Goal: Check status: Check status

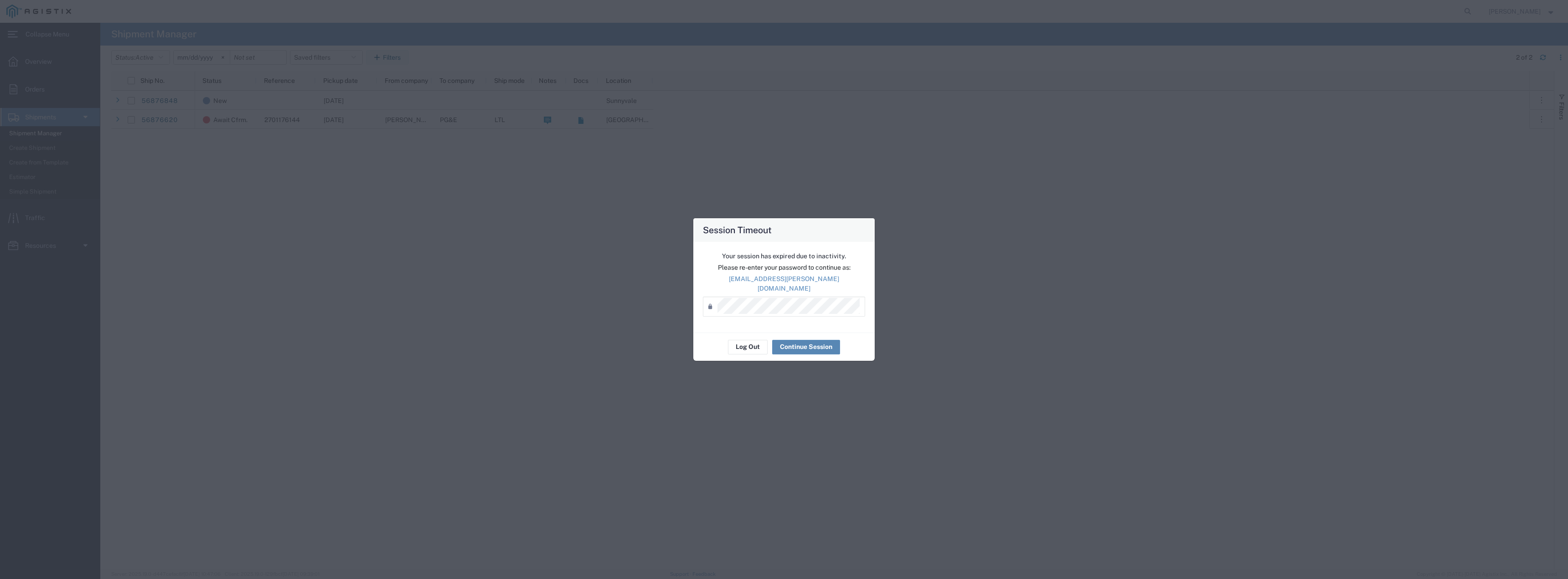
click at [791, 346] on button "Continue Session" at bounding box center [806, 348] width 68 height 15
click at [717, 333] on div "Log Out Continue Session" at bounding box center [784, 347] width 182 height 29
click at [798, 340] on button "Continue Session" at bounding box center [806, 348] width 68 height 15
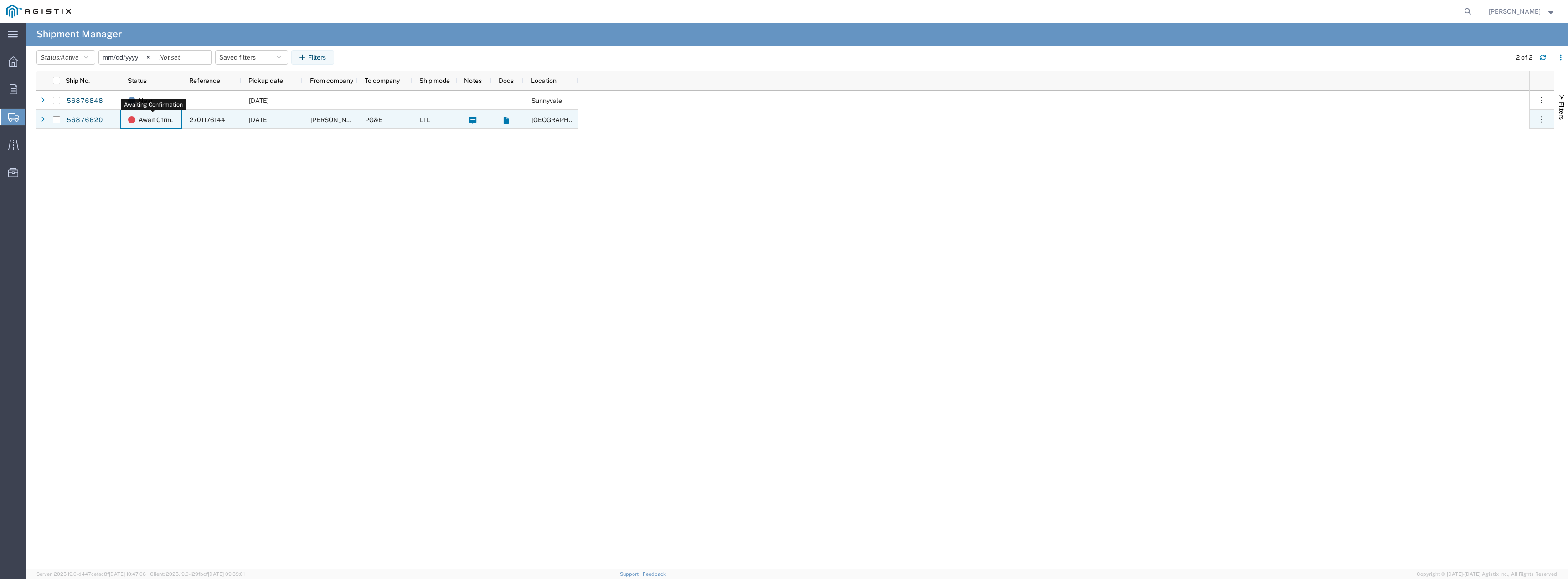
click at [155, 118] on span "Await Cfrm." at bounding box center [155, 120] width 34 height 19
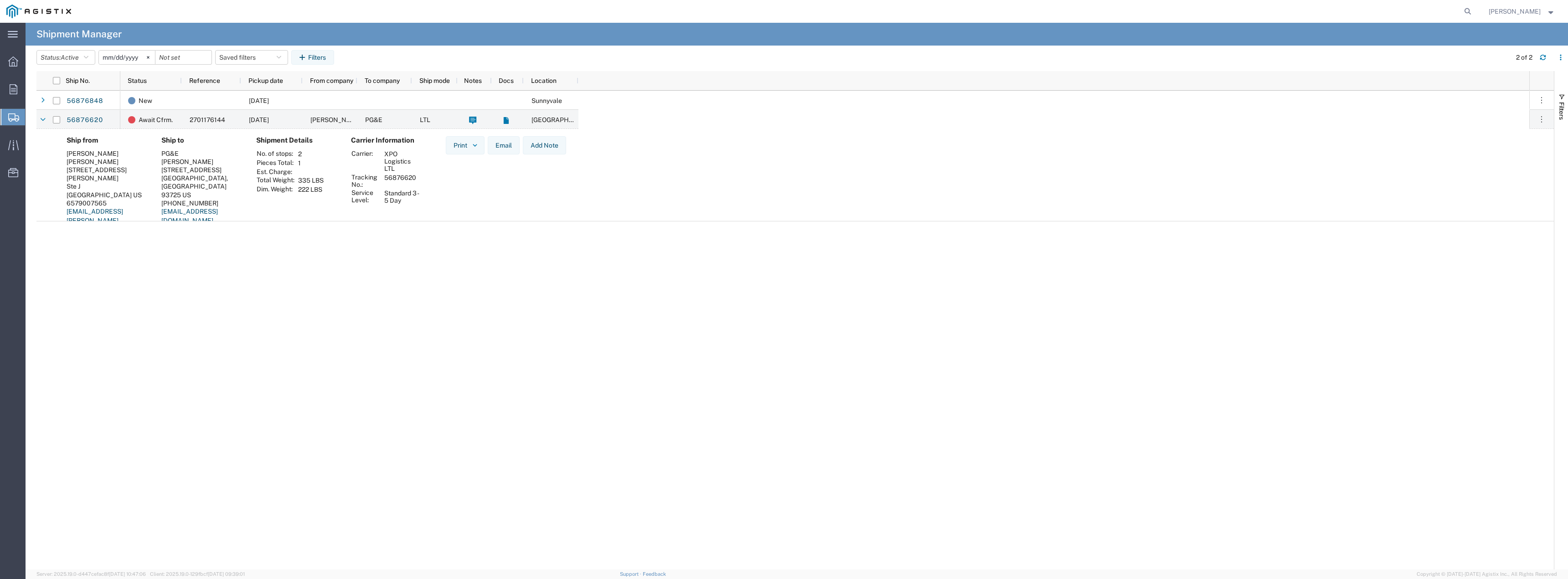
click at [236, 220] on div "Ship from VALIN Blake Hernandez 1701 E Edinger Avenue Ste J Santa Ana, CA 92105…" at bounding box center [795, 188] width 1517 height 119
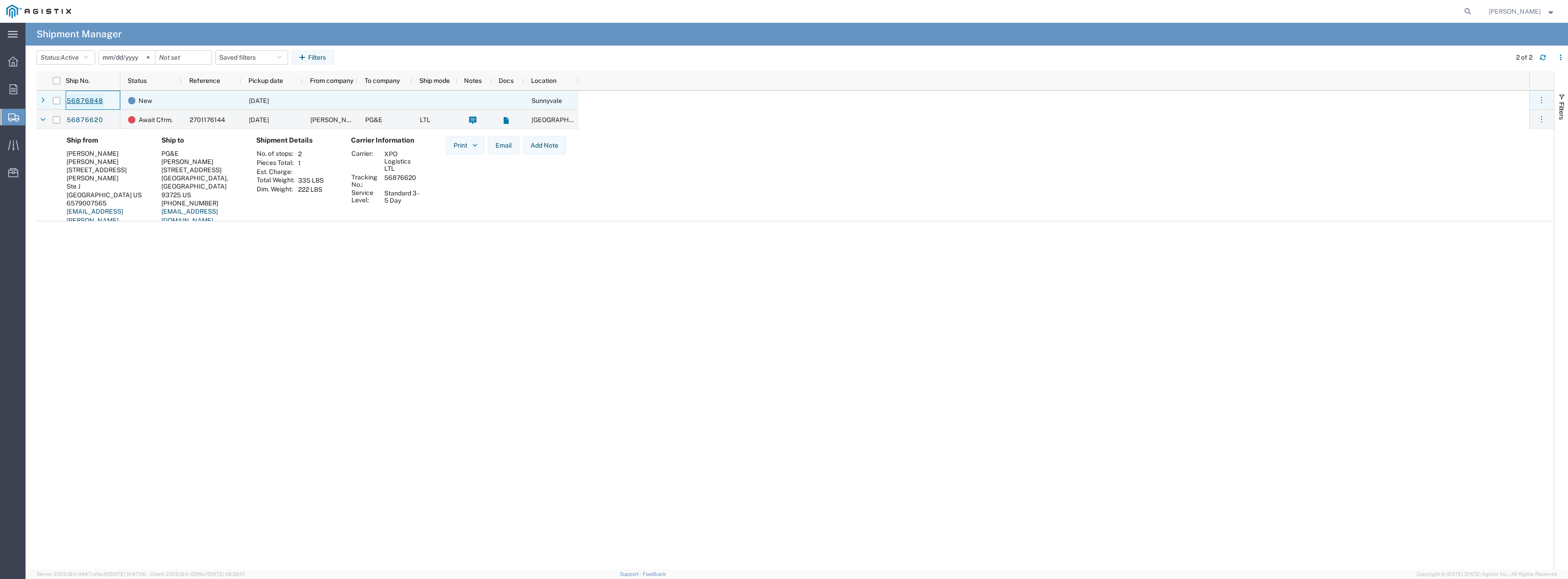
click at [77, 103] on link "56876848" at bounding box center [85, 101] width 38 height 15
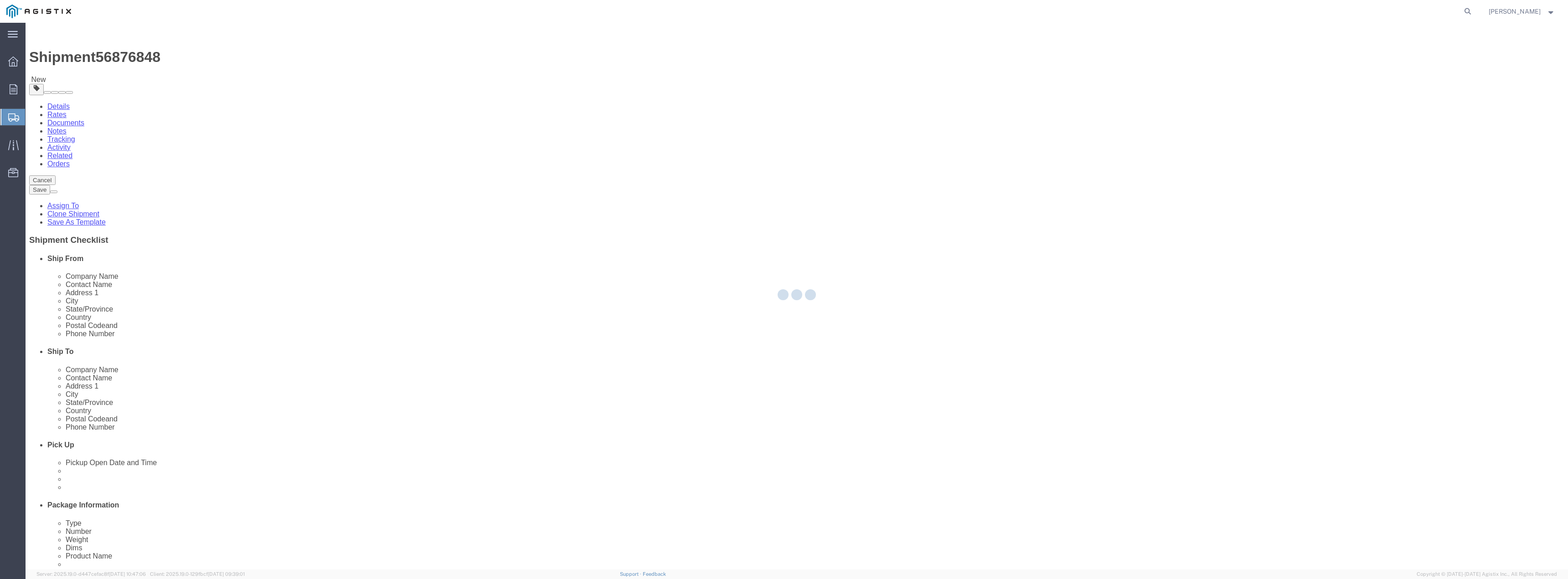
select select
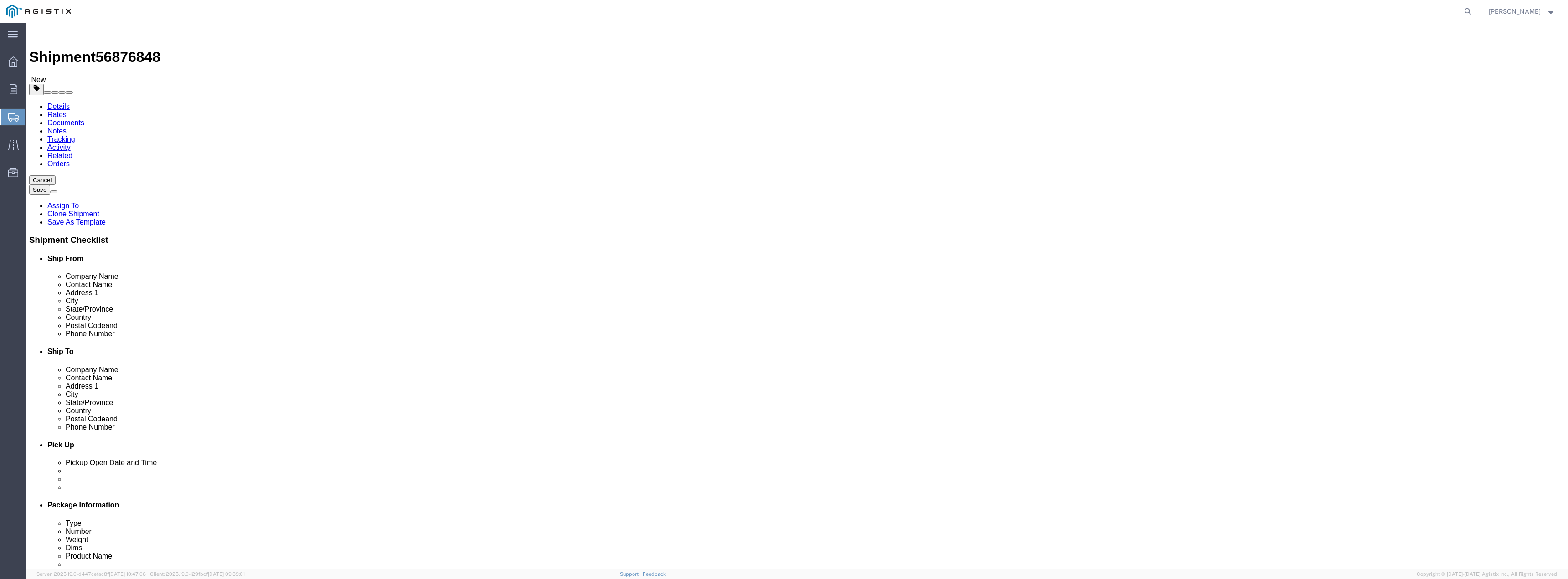
click button "Cancel"
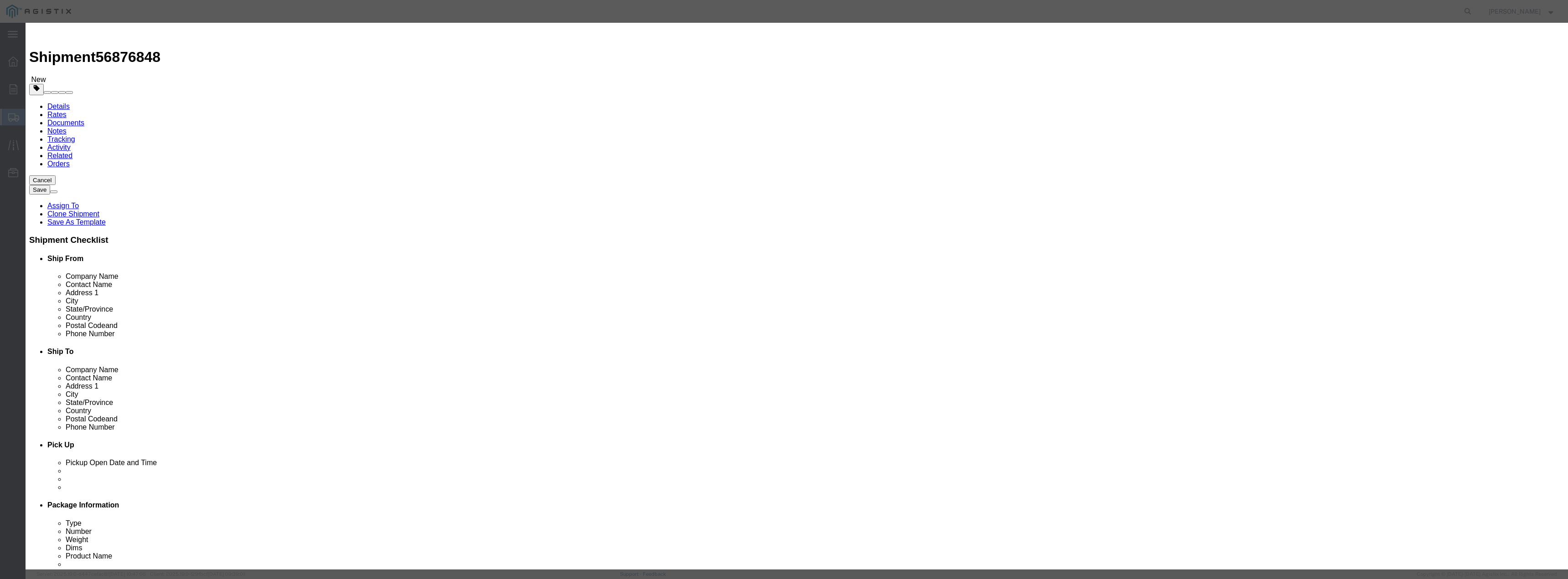
click button "Yes"
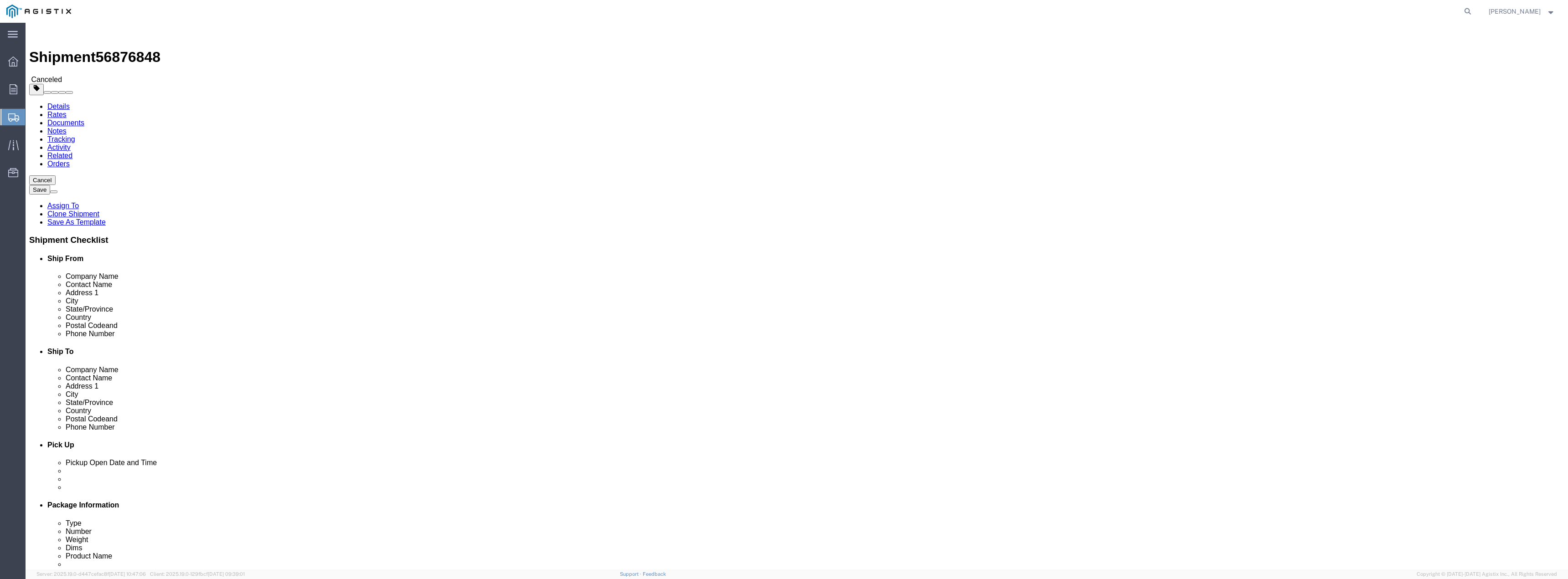
click at [32, 120] on span "Shipments" at bounding box center [29, 117] width 7 height 18
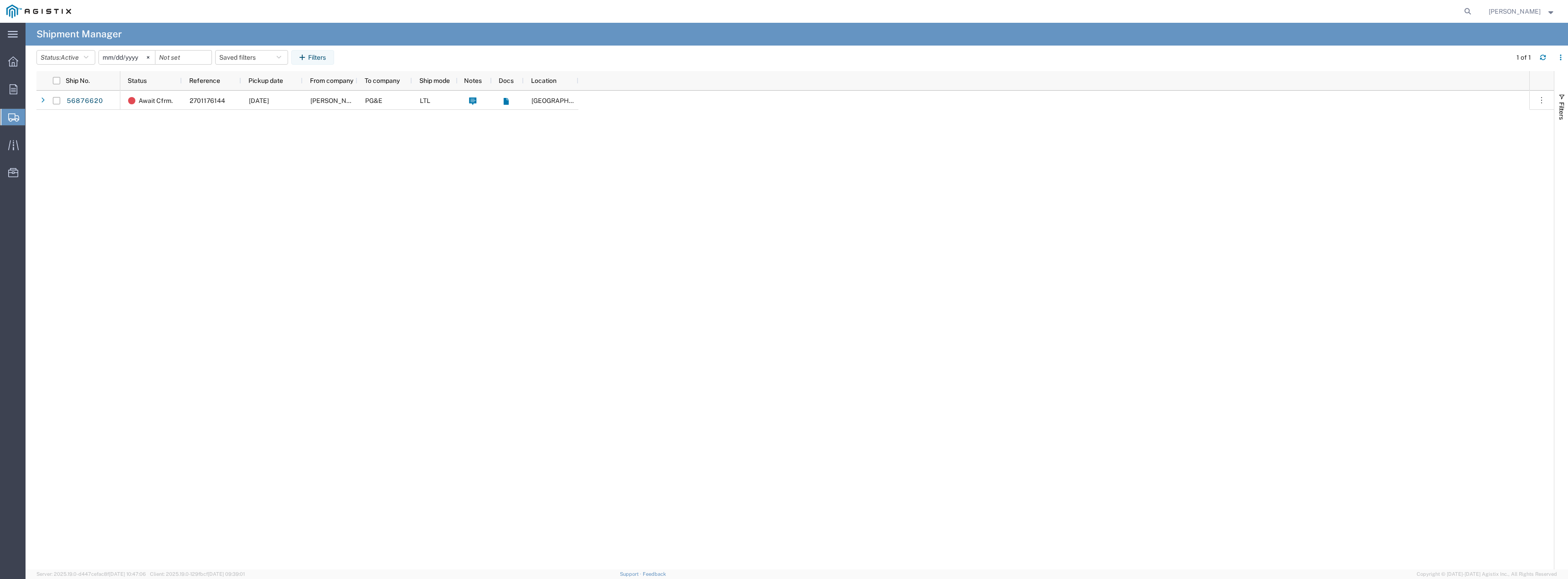
click at [220, 188] on div "Await Cfrm. 2701176144 09/19/2025 VALIN PG&E LTL Fresno DC" at bounding box center [824, 329] width 1408 height 479
